Goal: Task Accomplishment & Management: Complete application form

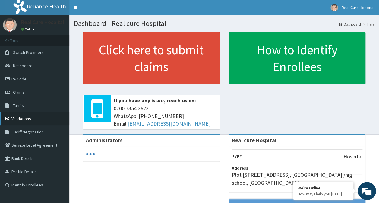
click at [23, 118] on link "Validations" at bounding box center [34, 118] width 69 height 13
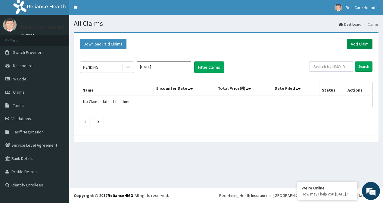
click at [358, 43] on link "Add Claim" at bounding box center [360, 44] width 26 height 10
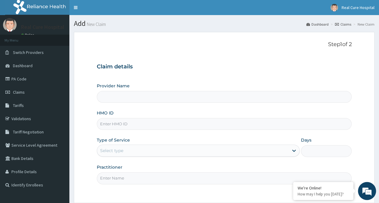
click at [116, 126] on input "HMO ID" at bounding box center [224, 124] width 255 height 12
type input "Real cure Hospital"
paste input "gil/10026/a"
type input "gil/10026/a"
click at [118, 150] on div "Select type" at bounding box center [111, 151] width 23 height 6
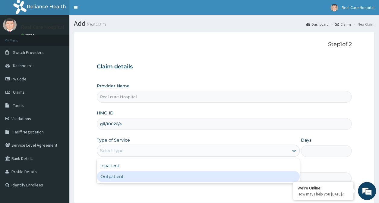
click at [109, 178] on div "Outpatient" at bounding box center [198, 176] width 203 height 11
type input "1"
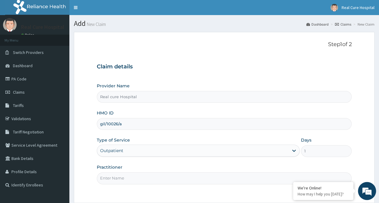
click at [115, 178] on input "Practitioner" at bounding box center [224, 178] width 255 height 12
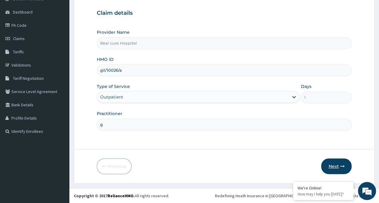
type input "g"
click at [334, 167] on button "Next" at bounding box center [336, 166] width 30 height 16
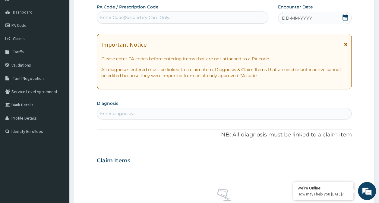
click at [344, 17] on icon at bounding box center [345, 17] width 6 height 6
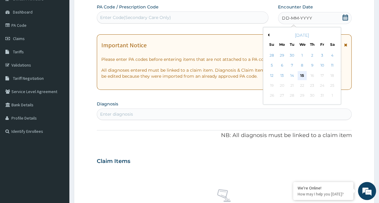
click at [301, 74] on div "15" at bounding box center [301, 75] width 9 height 9
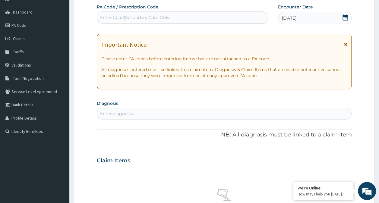
click at [136, 114] on div "Enter diagnosis" at bounding box center [224, 114] width 254 height 10
type input "m"
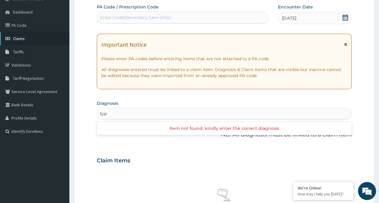
type input "typ"
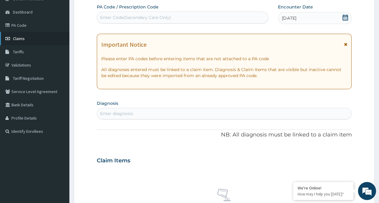
click at [22, 39] on span "Claims" at bounding box center [19, 38] width 12 height 5
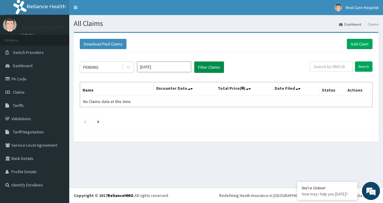
click at [207, 67] on button "Filter Claims" at bounding box center [209, 66] width 30 height 11
click at [97, 67] on div "PENDING" at bounding box center [90, 67] width 15 height 6
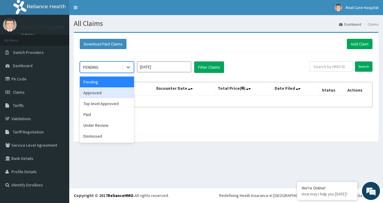
click at [91, 92] on div "Approved" at bounding box center [107, 92] width 54 height 11
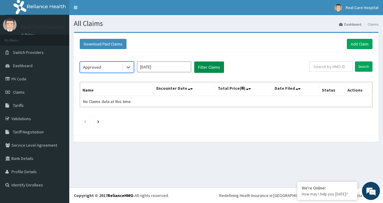
click at [211, 66] on button "Filter Claims" at bounding box center [209, 66] width 30 height 11
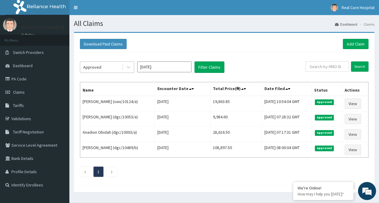
click at [99, 67] on div "Approved" at bounding box center [92, 67] width 18 height 6
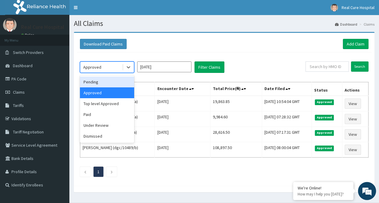
click at [95, 81] on div "Pending" at bounding box center [107, 82] width 54 height 11
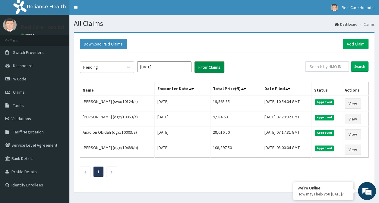
click at [214, 69] on button "Filter Claims" at bounding box center [209, 66] width 30 height 11
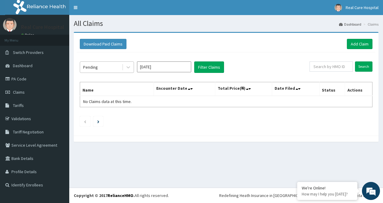
click at [116, 67] on div "Pending" at bounding box center [101, 67] width 42 height 10
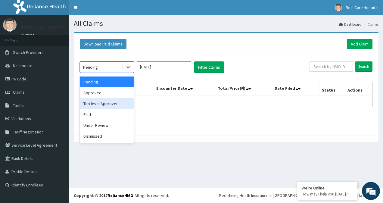
click at [105, 103] on div "Top level Approved" at bounding box center [107, 103] width 54 height 11
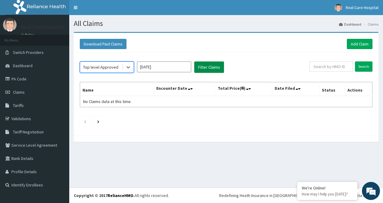
click at [214, 64] on button "Filter Claims" at bounding box center [209, 66] width 30 height 11
click at [213, 67] on button "Filter Claims" at bounding box center [209, 66] width 30 height 11
click at [95, 68] on div "Top level Approved" at bounding box center [100, 67] width 35 height 6
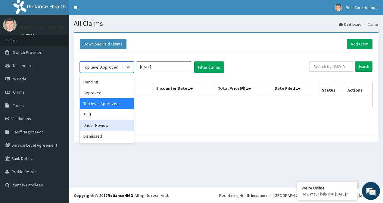
click at [95, 126] on div "Under Review" at bounding box center [107, 125] width 54 height 11
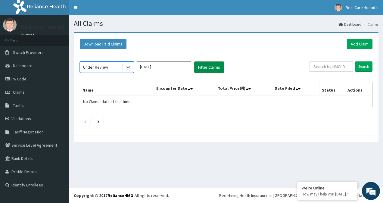
click at [210, 67] on button "Filter Claims" at bounding box center [209, 66] width 30 height 11
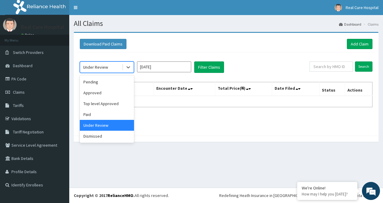
click at [95, 69] on div "Under Review" at bounding box center [95, 67] width 25 height 6
click at [96, 136] on div "Dismissed" at bounding box center [107, 136] width 54 height 11
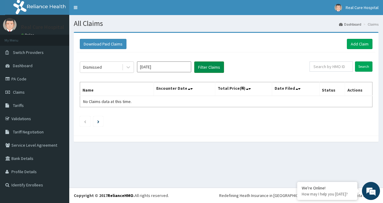
click at [211, 67] on button "Filter Claims" at bounding box center [209, 66] width 30 height 11
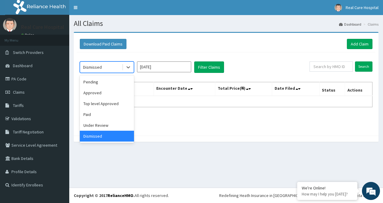
click at [100, 69] on div "Dismissed" at bounding box center [92, 67] width 19 height 6
click at [92, 115] on div "Paid" at bounding box center [107, 114] width 54 height 11
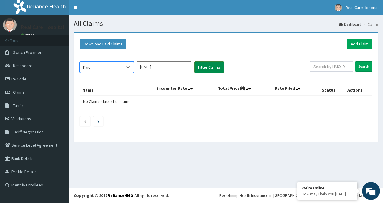
click at [208, 65] on button "Filter Claims" at bounding box center [209, 66] width 30 height 11
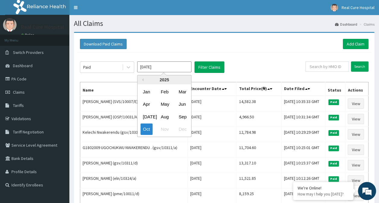
click at [156, 70] on input "Oct 2025" at bounding box center [164, 66] width 54 height 11
click at [186, 117] on div "Sep" at bounding box center [182, 116] width 12 height 11
type input "Sep 2025"
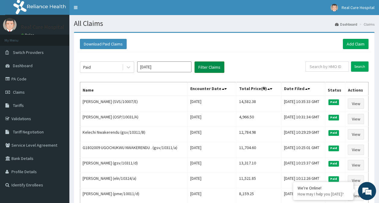
click at [213, 67] on button "Filter Claims" at bounding box center [209, 66] width 30 height 11
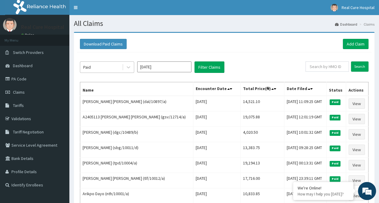
click at [103, 67] on div "Paid" at bounding box center [101, 67] width 42 height 10
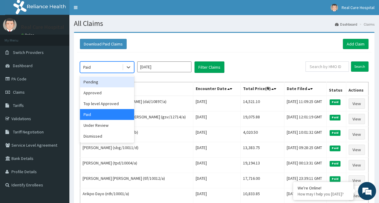
click at [103, 82] on div "Pending" at bounding box center [107, 82] width 54 height 11
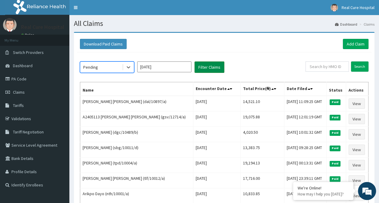
click at [214, 67] on button "Filter Claims" at bounding box center [209, 66] width 30 height 11
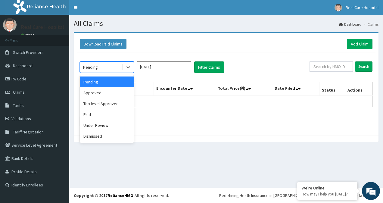
click at [99, 67] on div "Pending" at bounding box center [101, 67] width 42 height 10
click at [94, 93] on div "Approved" at bounding box center [107, 92] width 54 height 11
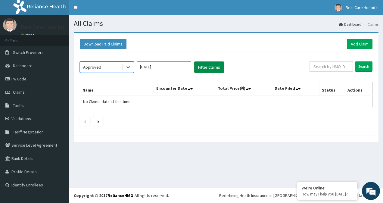
click at [209, 67] on button "Filter Claims" at bounding box center [209, 66] width 30 height 11
